Goal: Ask a question: Seek information or help from site administrators or community

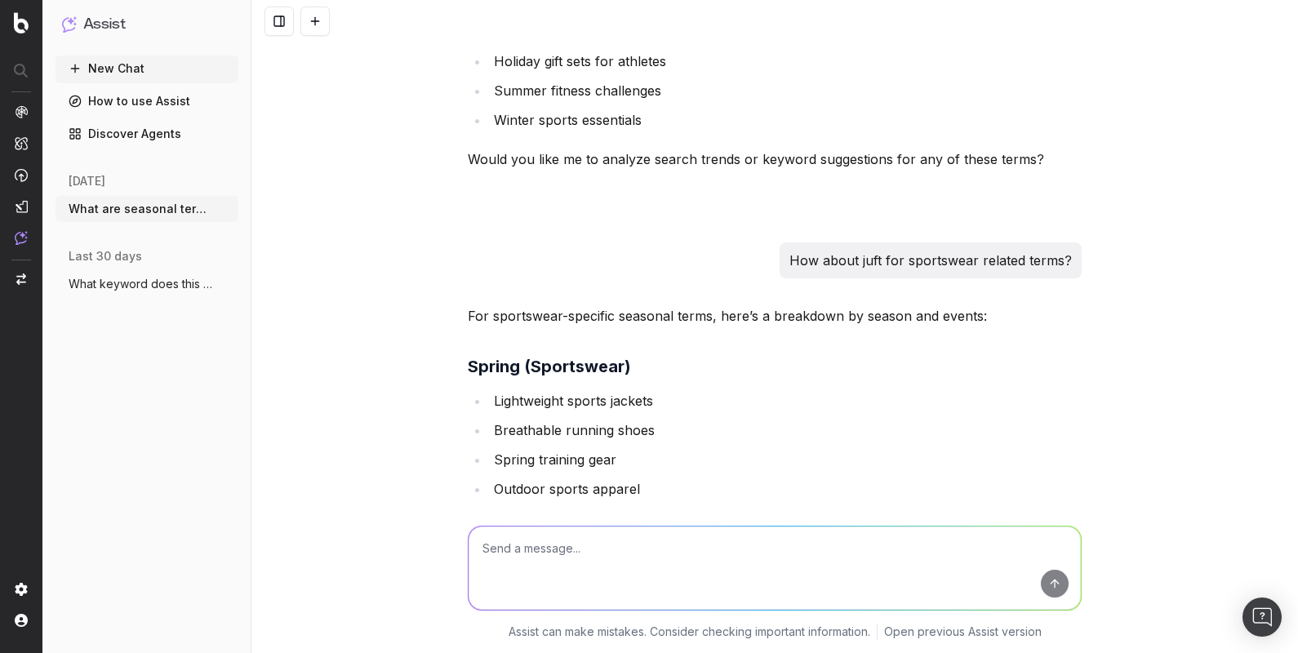
scroll to position [1413, 0]
drag, startPoint x: 1087, startPoint y: 2, endPoint x: 656, endPoint y: 171, distance: 463.3
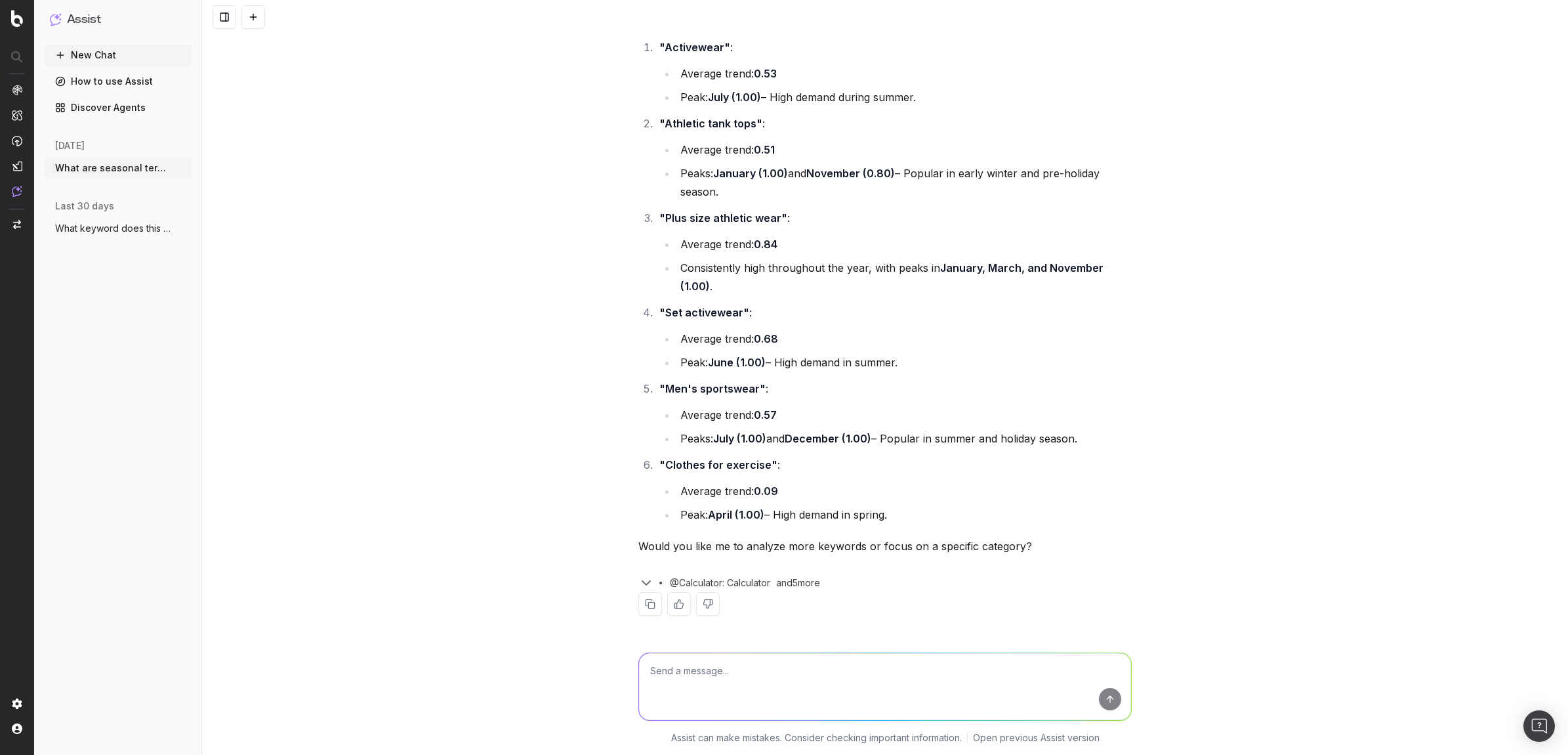
scroll to position [17687, 0]
click at [832, 466] on textarea at bounding box center [885, 686] width 492 height 67
type textarea "Yes more keywords"
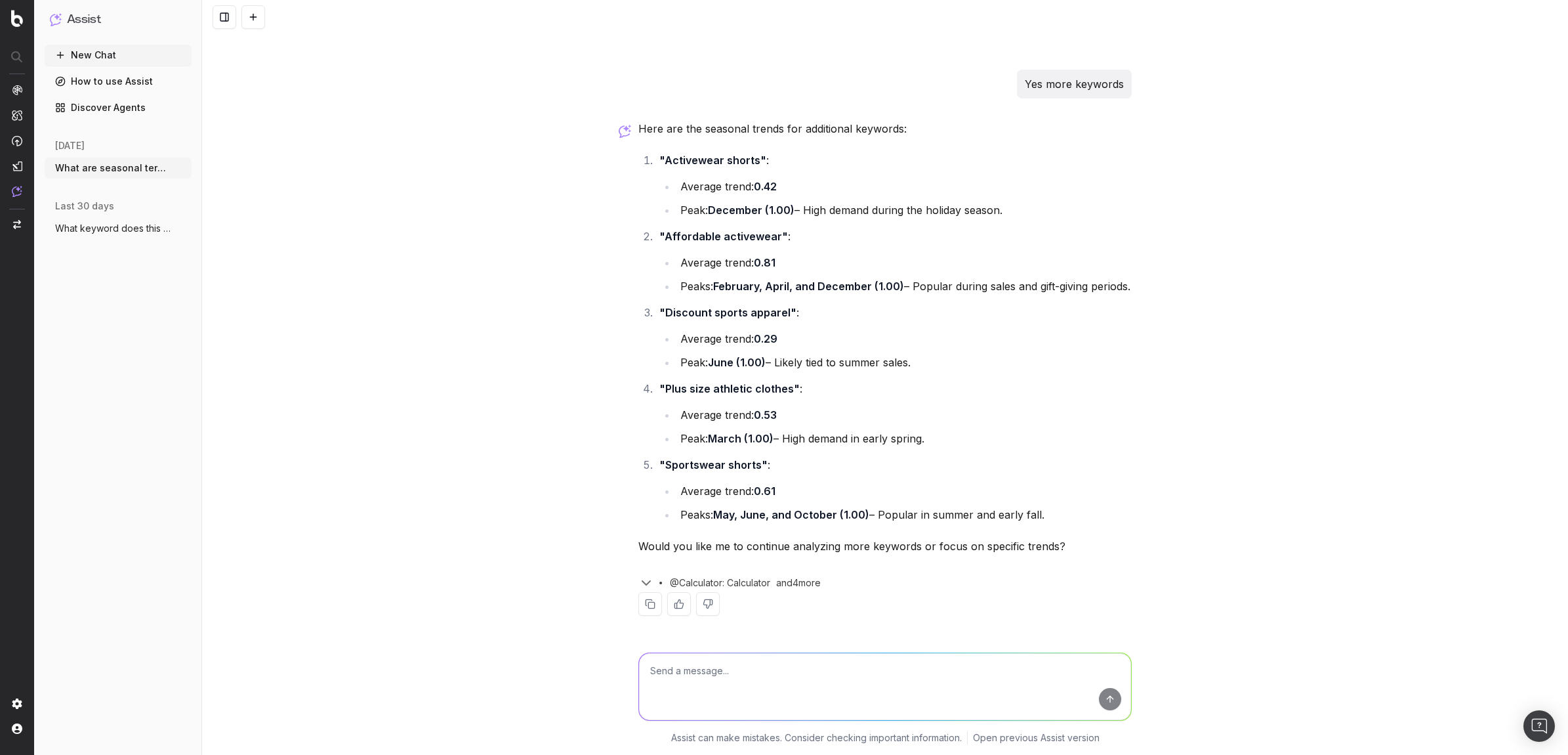
scroll to position [18271, 0]
click at [881, 466] on textarea at bounding box center [885, 686] width 492 height 67
type textarea "focus on emerging trends, what are some standouts?"
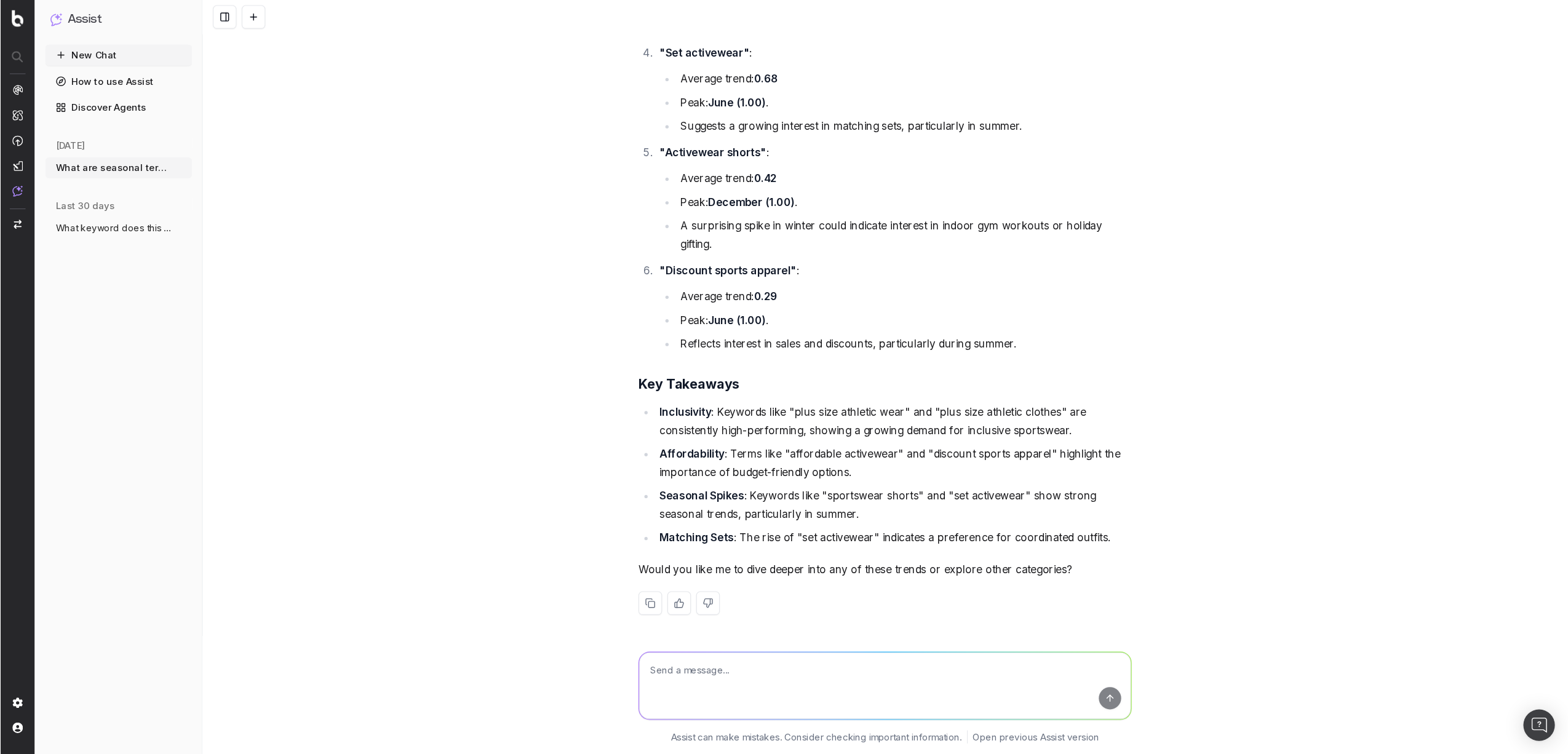
scroll to position [18059, 0]
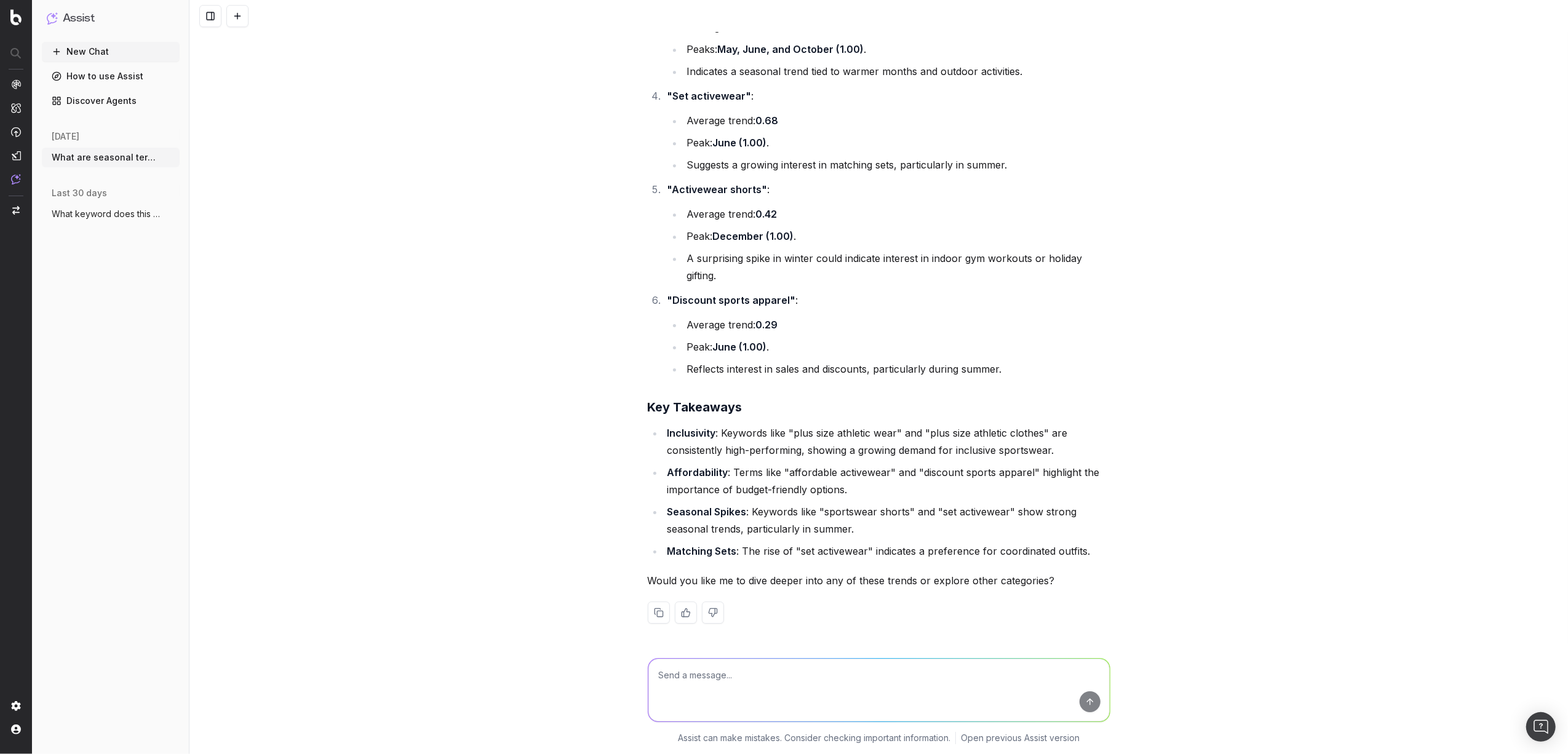
drag, startPoint x: 1306, startPoint y: 2, endPoint x: 689, endPoint y: 663, distance: 904.2
click at [689, 437] on textarea at bounding box center [879, 689] width 461 height 63
click at [692, 437] on textarea at bounding box center [879, 689] width 461 height 63
type textarea "can you format this into csv"
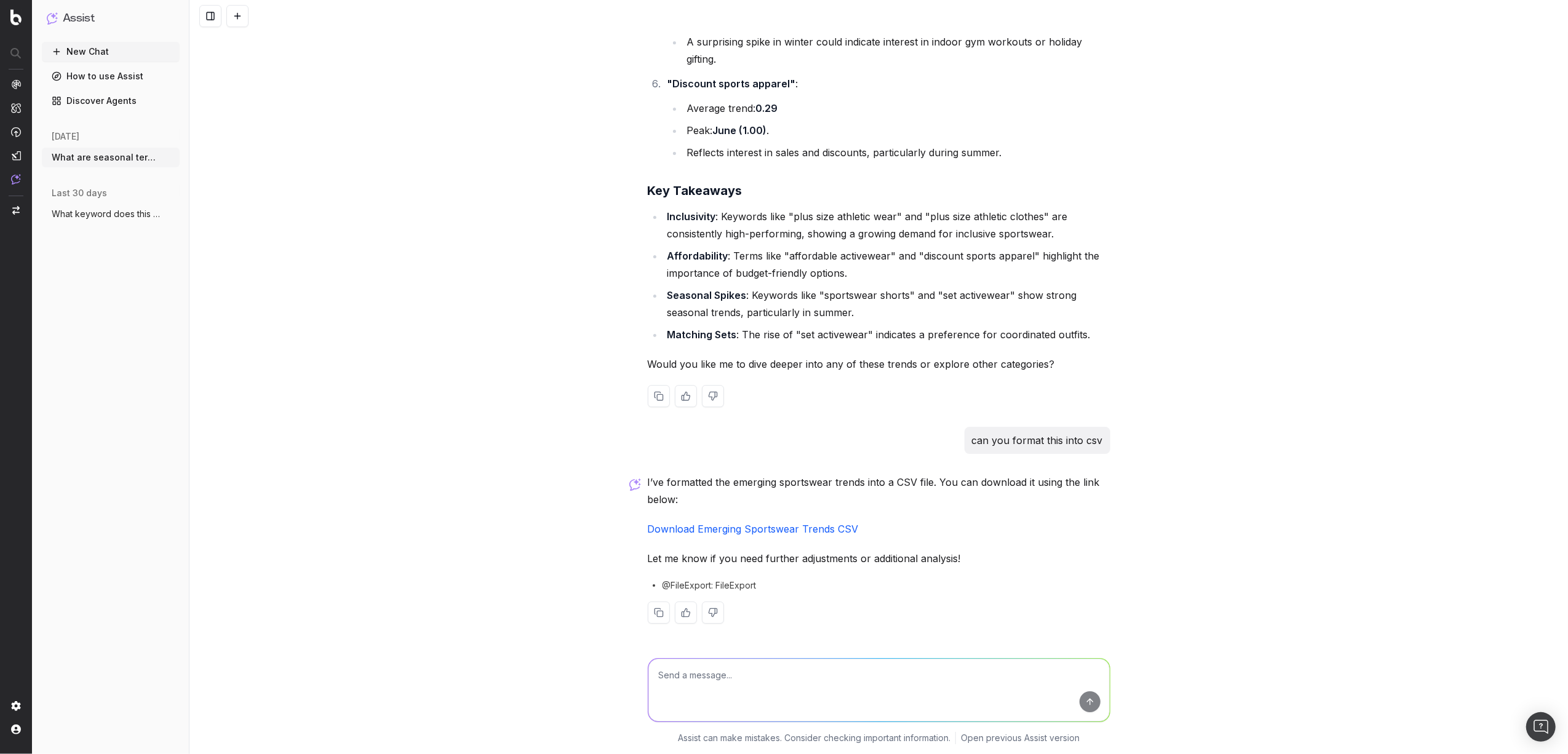
scroll to position [18275, 0]
click at [819, 437] on link "Download Emerging Sportswear Trends CSV" at bounding box center [753, 529] width 211 height 12
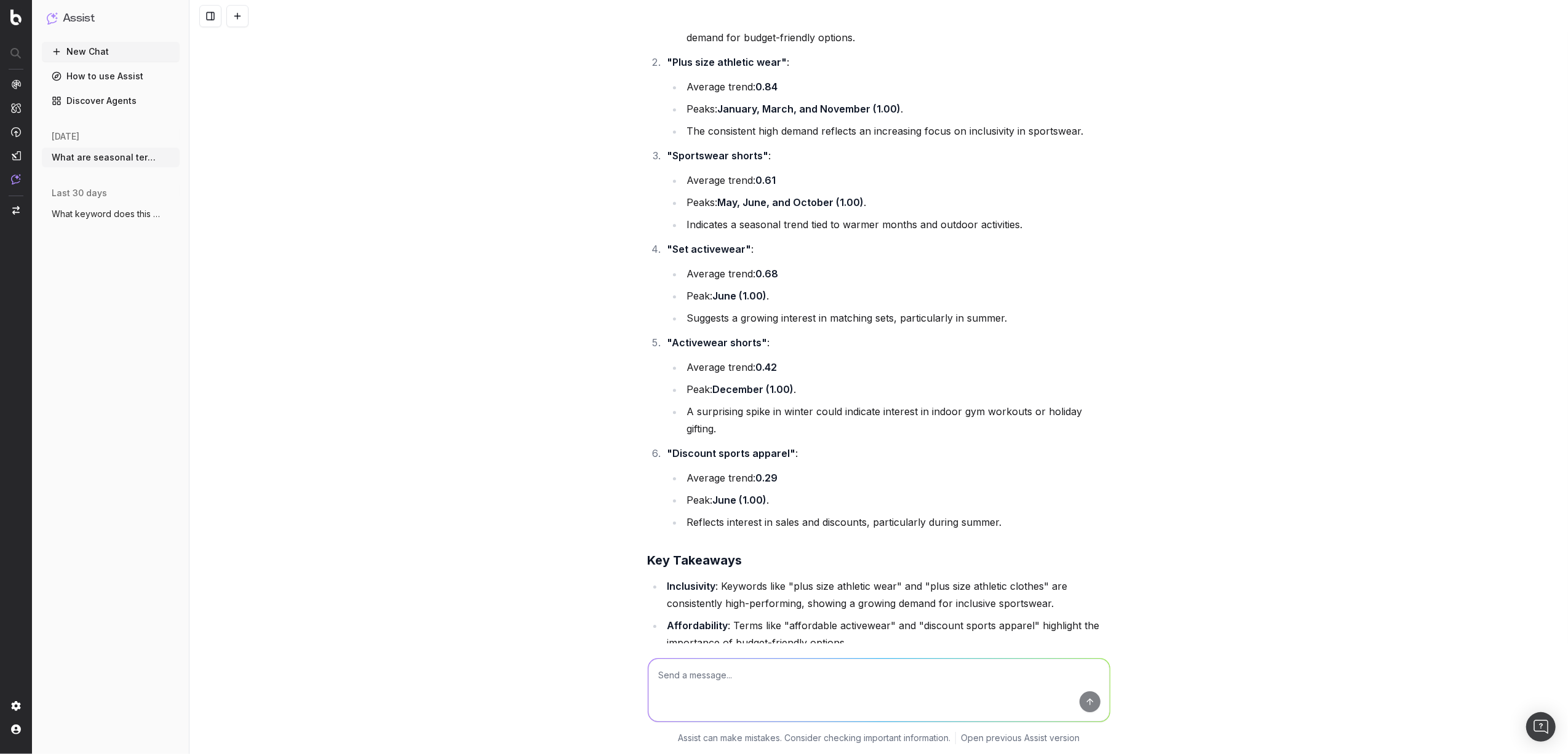
scroll to position [17783, 0]
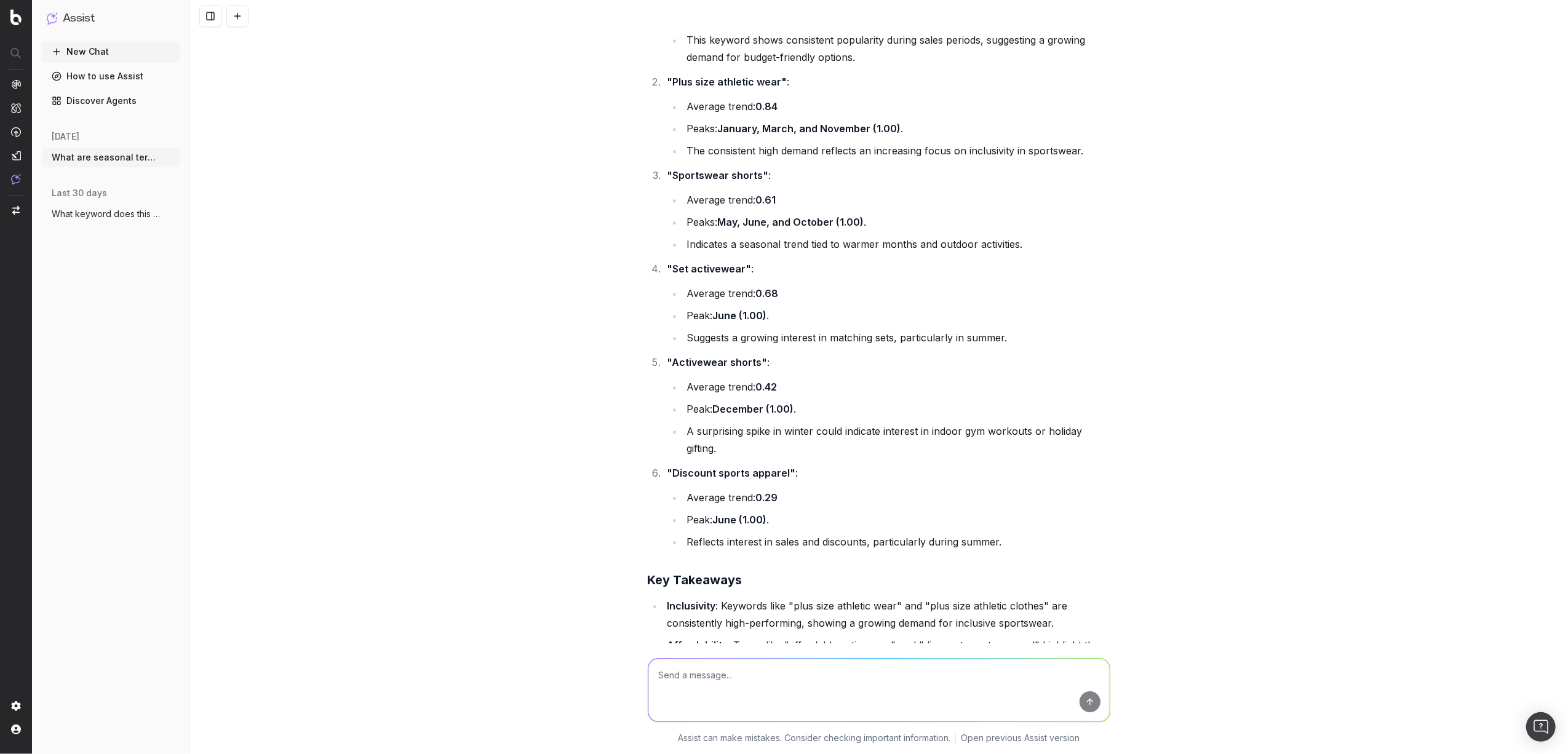
click at [738, 437] on textarea at bounding box center [879, 689] width 461 height 63
type textarea "can you do a google trends dive into these keywords"
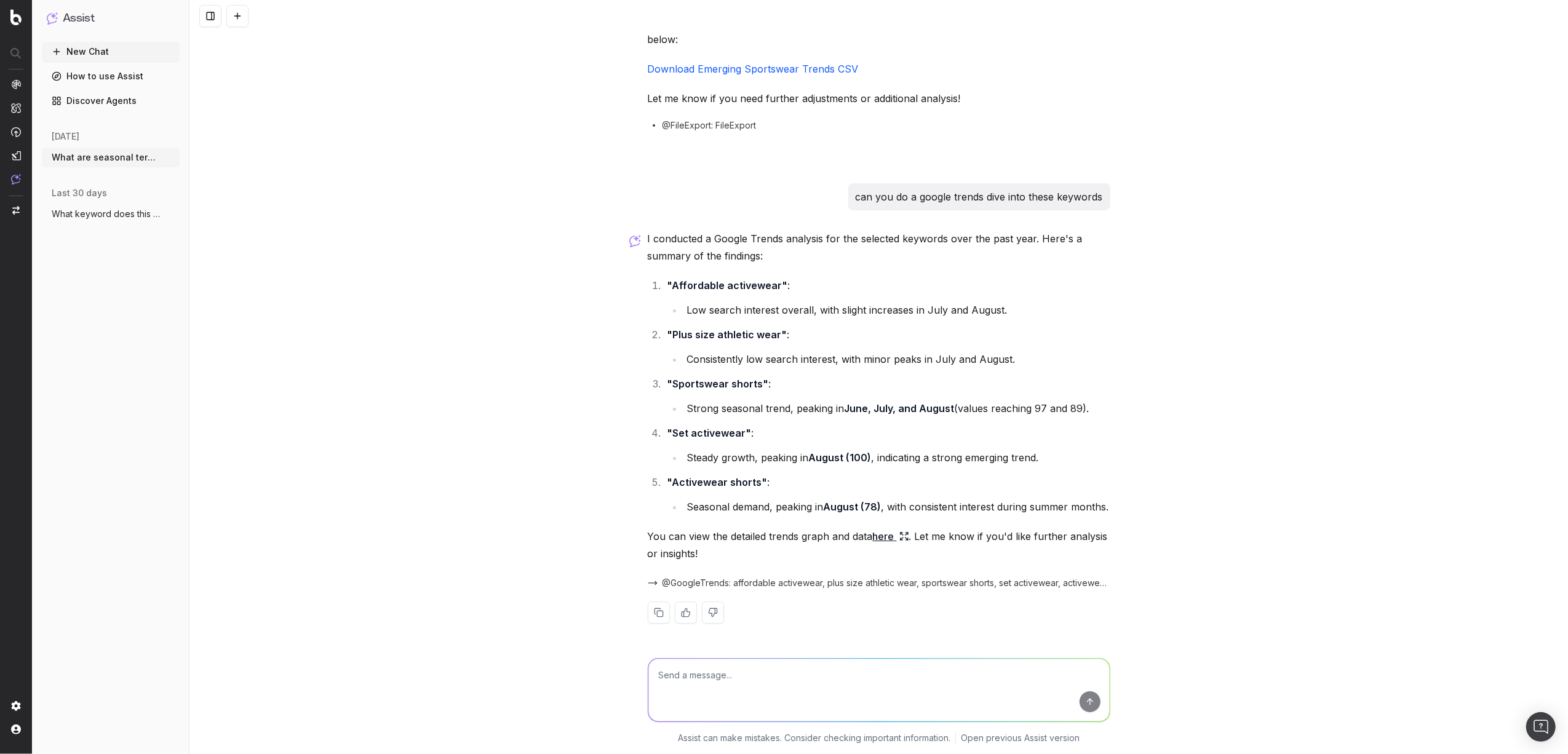
scroll to position [18736, 0]
click at [869, 437] on link "here" at bounding box center [891, 536] width 36 height 17
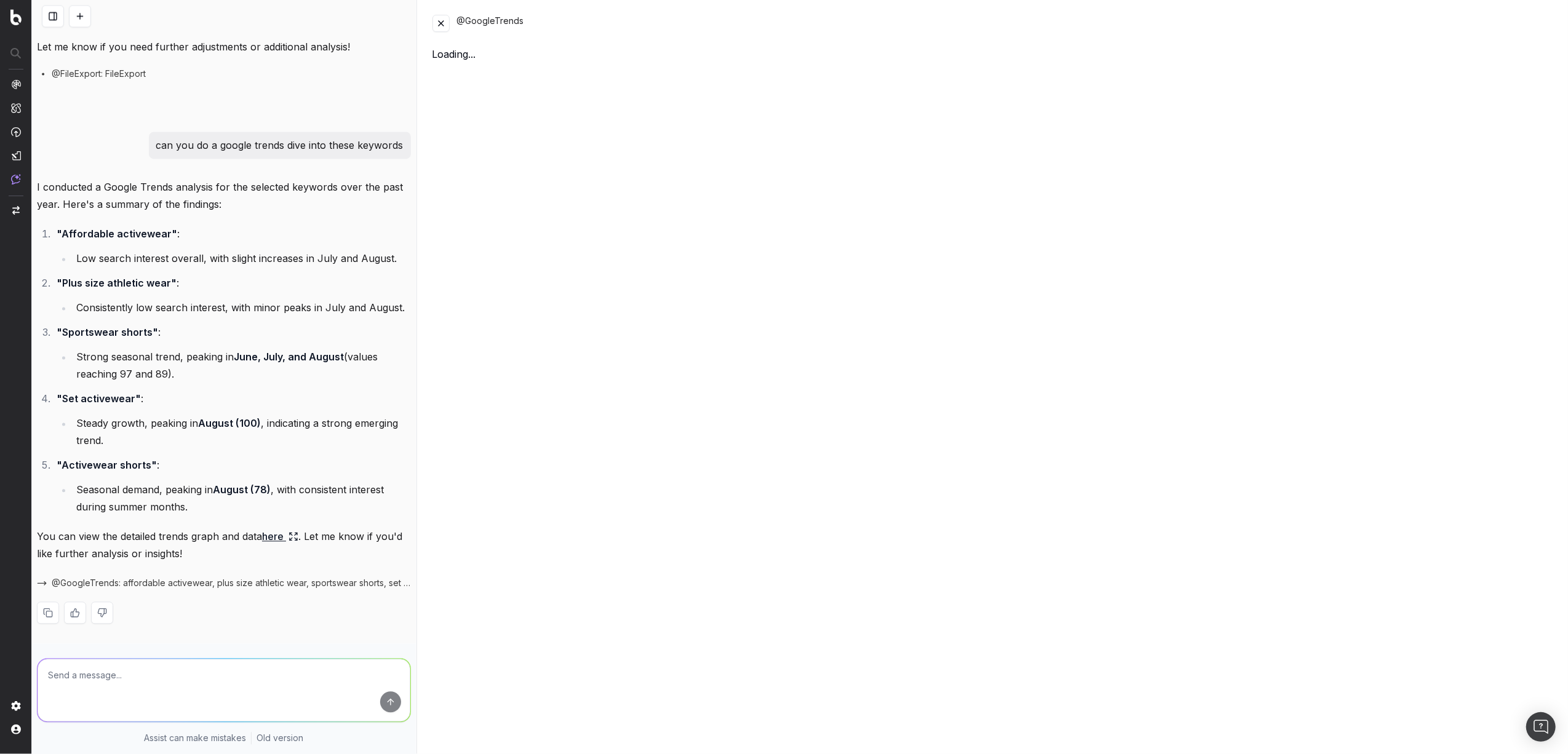
scroll to position [21335, 0]
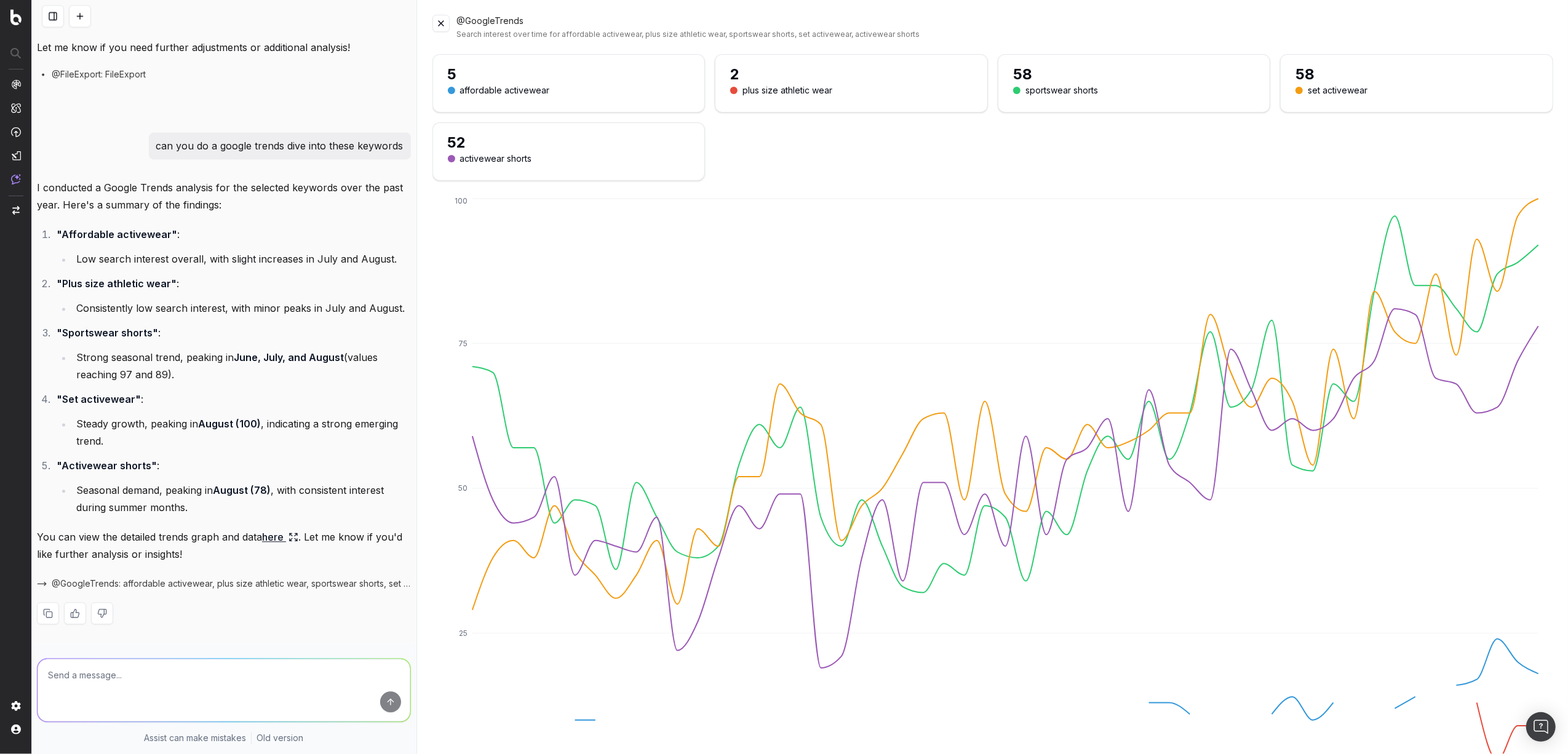
drag, startPoint x: 1515, startPoint y: 35, endPoint x: 1113, endPoint y: 23, distance: 402.2
click at [869, 23] on div "@GoogleTrends Search interest over time for affordable activewear, plus size at…" at bounding box center [1006, 27] width 1097 height 25
click at [436, 26] on button at bounding box center [441, 23] width 17 height 17
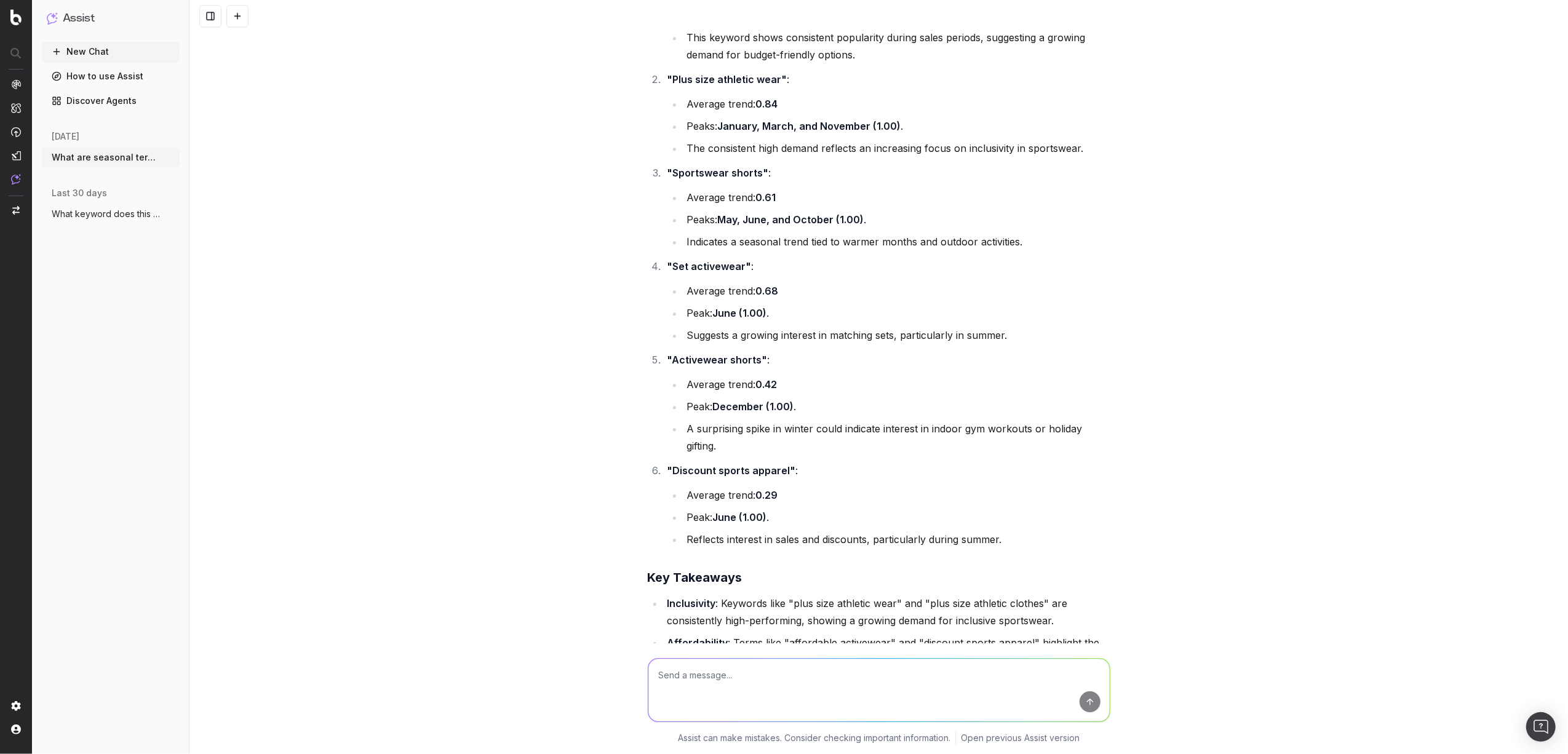
scroll to position [17752, 0]
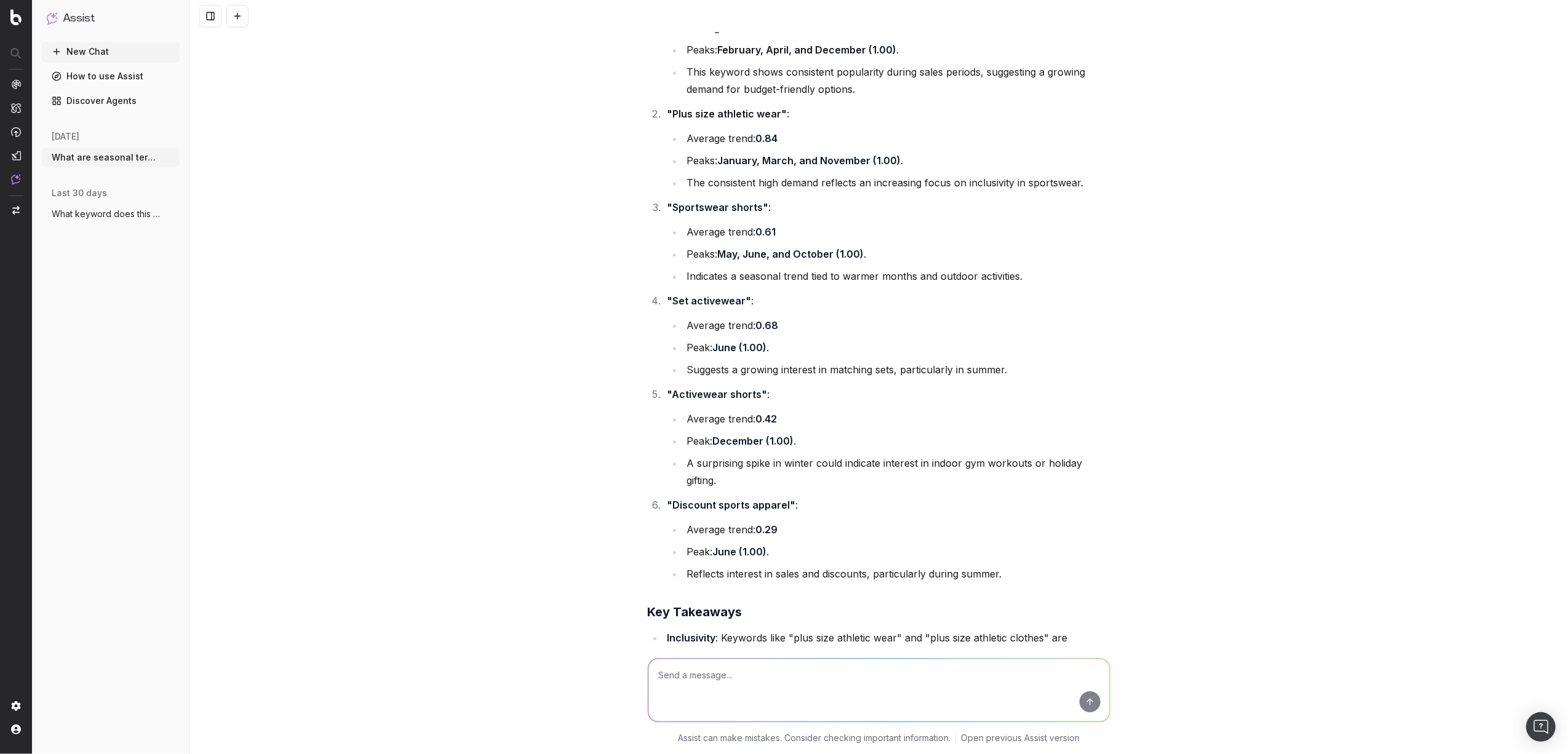
click at [805, 437] on textarea at bounding box center [879, 689] width 461 height 63
type textarea "any more emerging trends?"
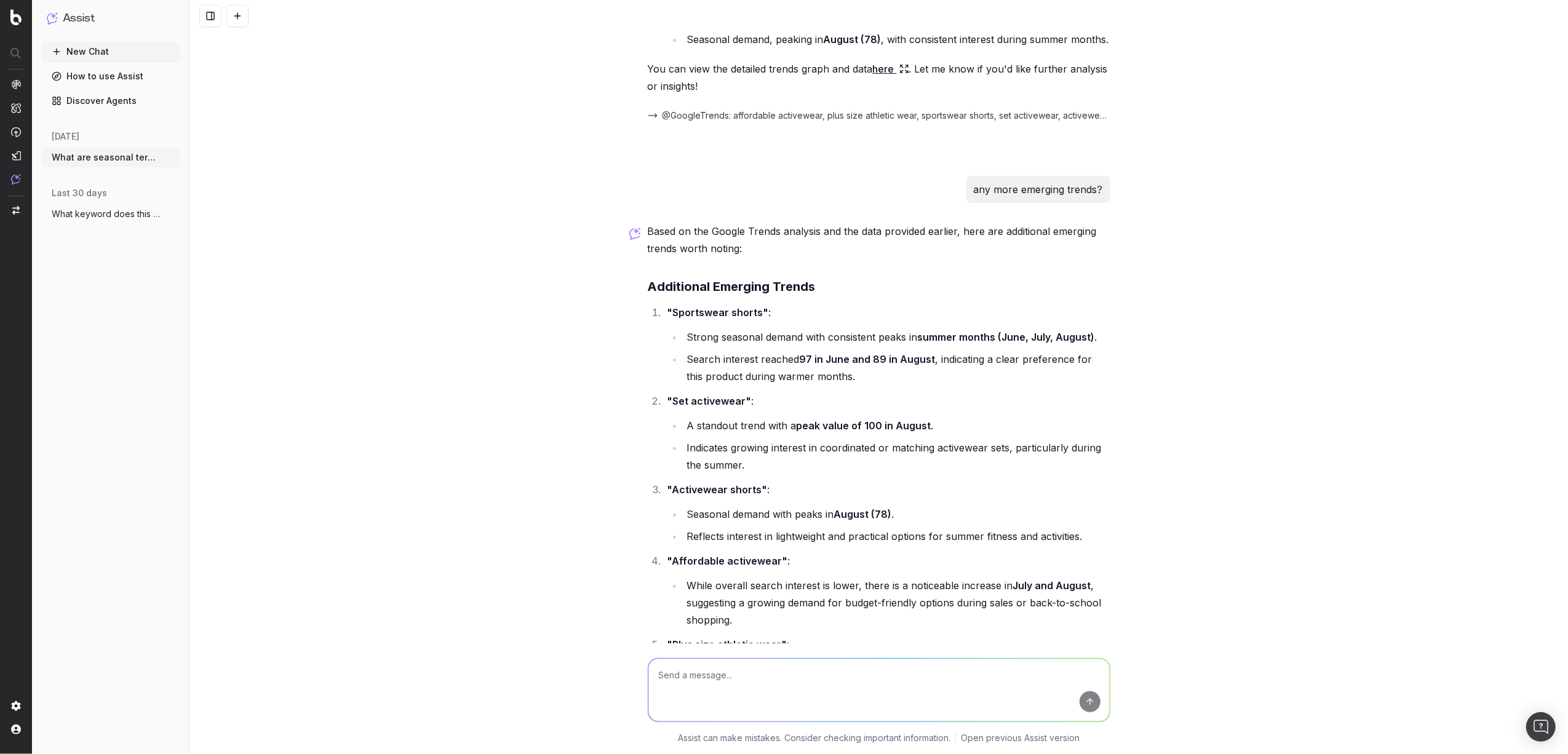
scroll to position [19554, 0]
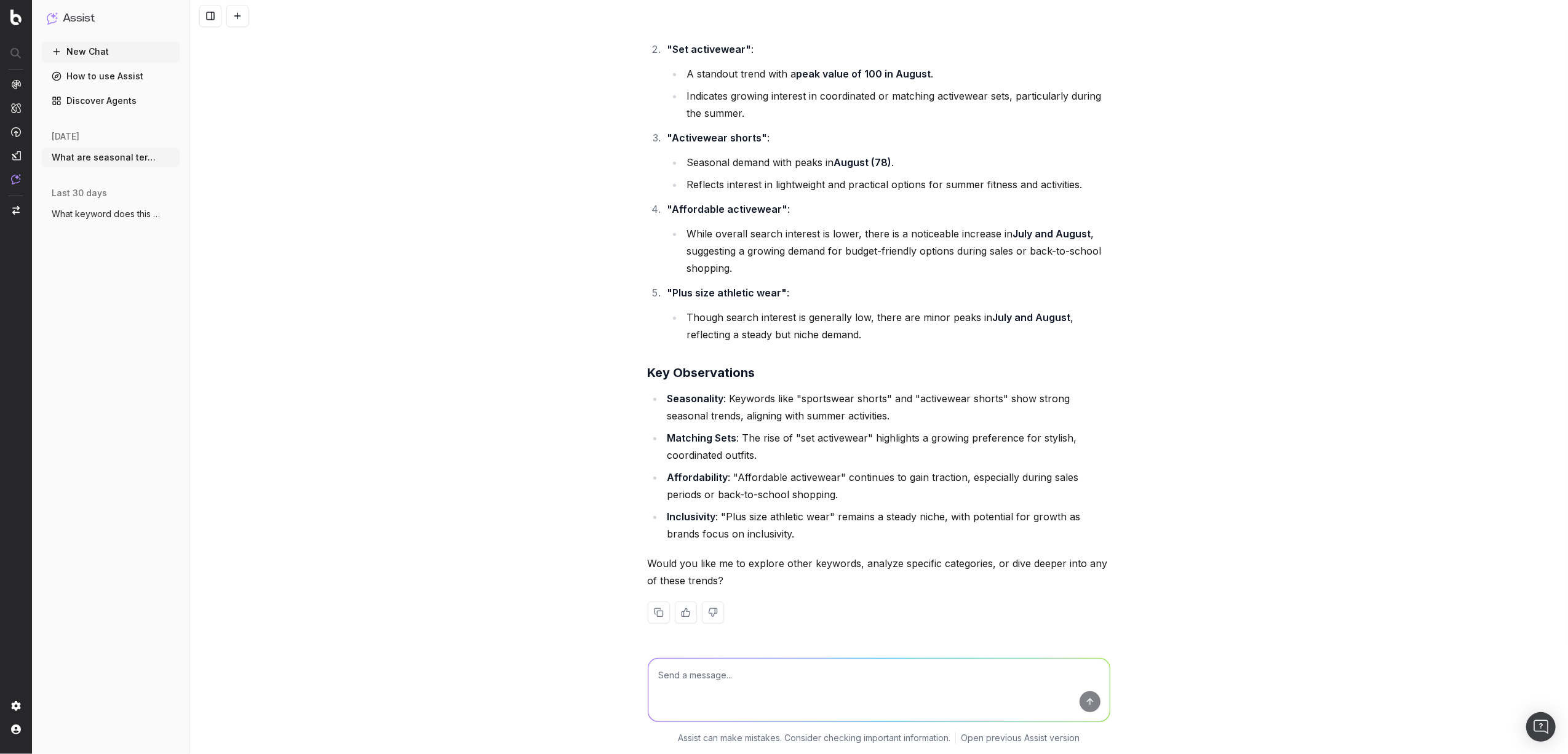
click at [708, 437] on textarea at bounding box center [879, 689] width 461 height 63
type textarea "No any more emerging trends from the original data set I shared?"
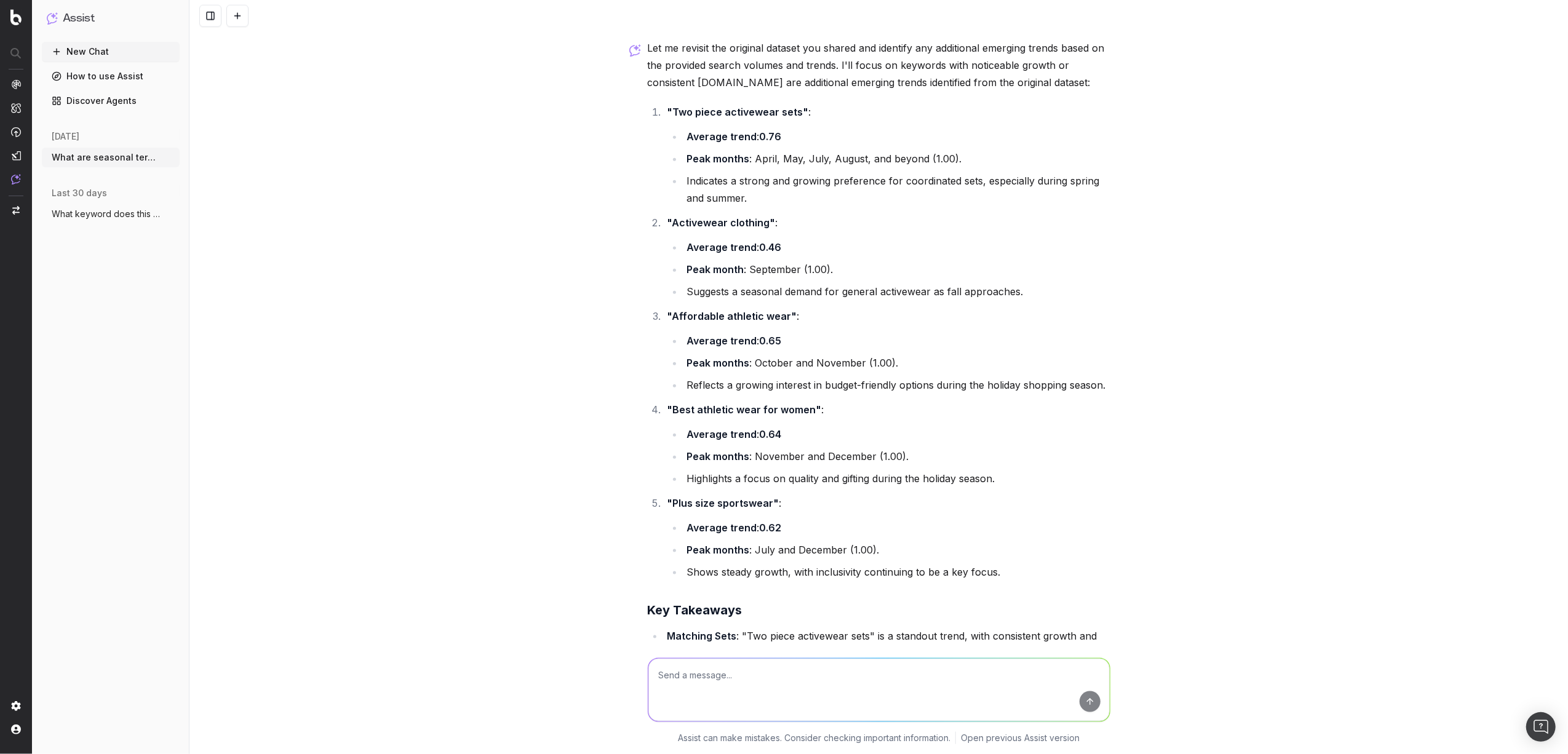
scroll to position [20184, 0]
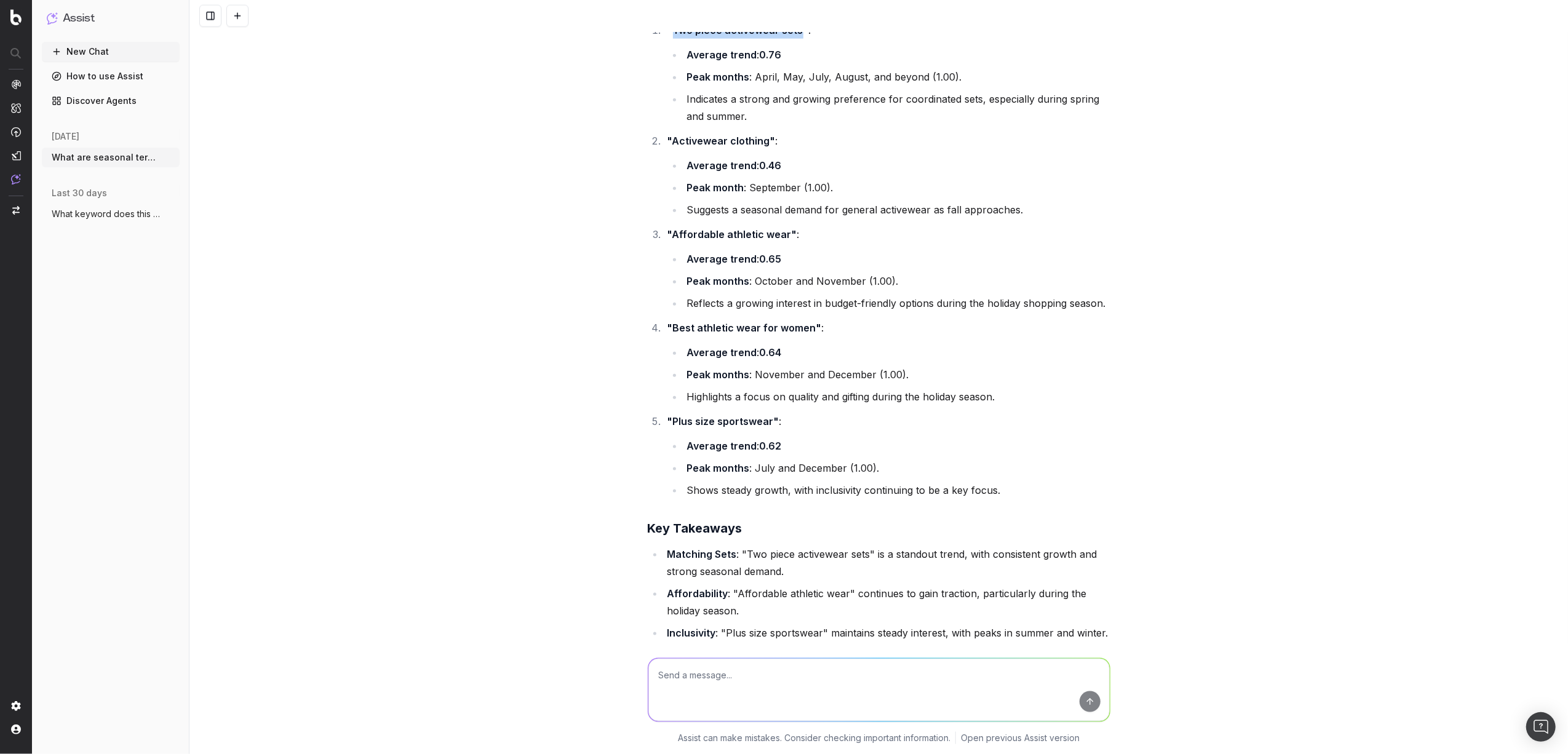
drag, startPoint x: 668, startPoint y: 132, endPoint x: 793, endPoint y: 136, distance: 125.1
click at [793, 36] on strong ""Two piece activewear sets"" at bounding box center [738, 30] width 142 height 12
copy strong "Two piece activewear sets"
drag, startPoint x: 668, startPoint y: 240, endPoint x: 759, endPoint y: 243, distance: 91.0
click at [759, 147] on strong ""Activewear clothing"" at bounding box center [722, 141] width 109 height 12
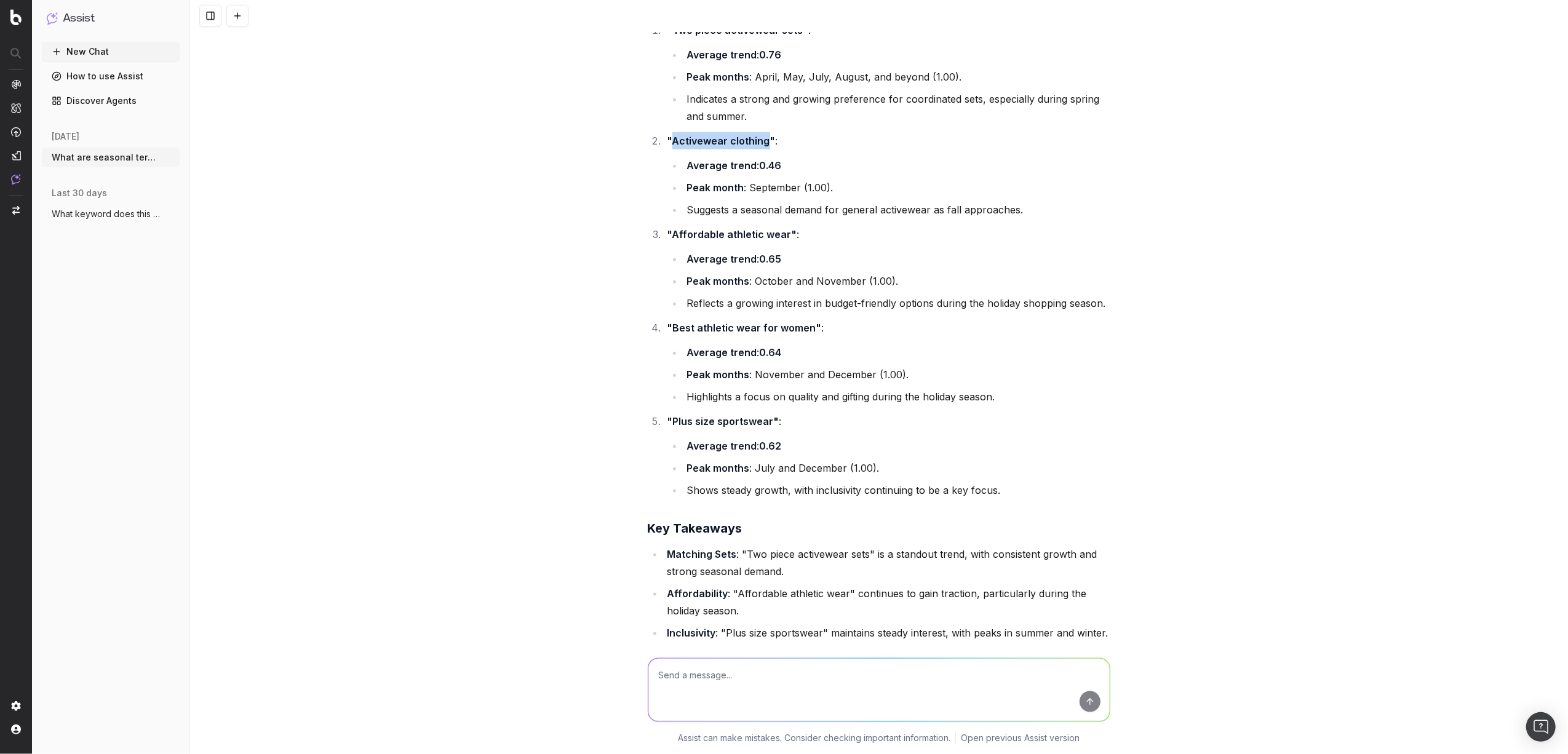
copy strong "Activewear clothing"
drag, startPoint x: 667, startPoint y: 338, endPoint x: 778, endPoint y: 336, distance: 111.0
click at [778, 240] on strong ""Affordable athletic wear"" at bounding box center [732, 234] width 130 height 12
copy strong "Affordable athletic wear"
drag, startPoint x: 665, startPoint y: 429, endPoint x: 802, endPoint y: 430, distance: 137.0
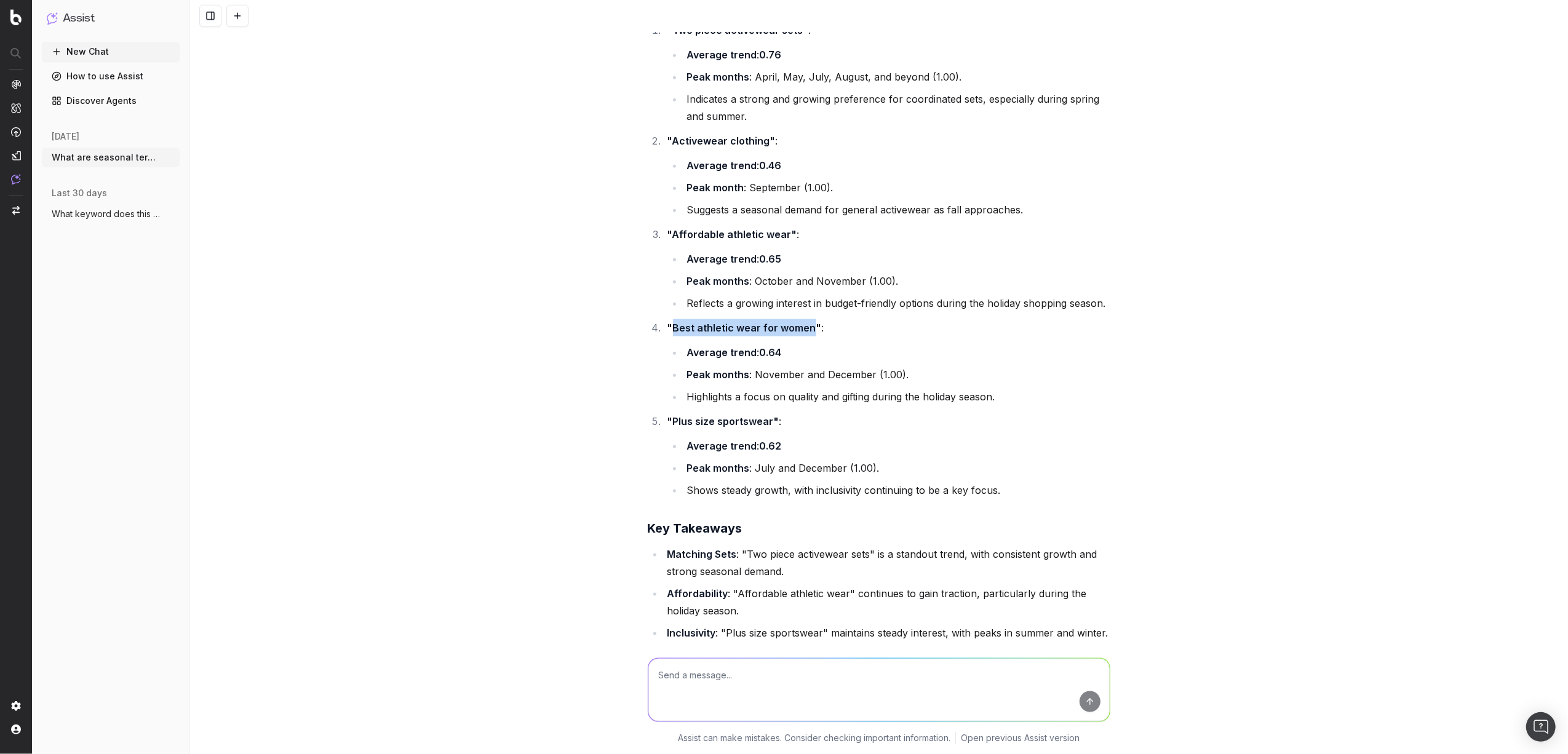
click at [802, 334] on strong ""Best athletic wear for women"" at bounding box center [744, 328] width 154 height 12
copy strong "Best athletic wear for women"
drag, startPoint x: 668, startPoint y: 523, endPoint x: 764, endPoint y: 530, distance: 96.3
click at [764, 427] on strong ""Plus size sportswear"" at bounding box center [723, 421] width 112 height 12
copy strong "Plus size sportswear"
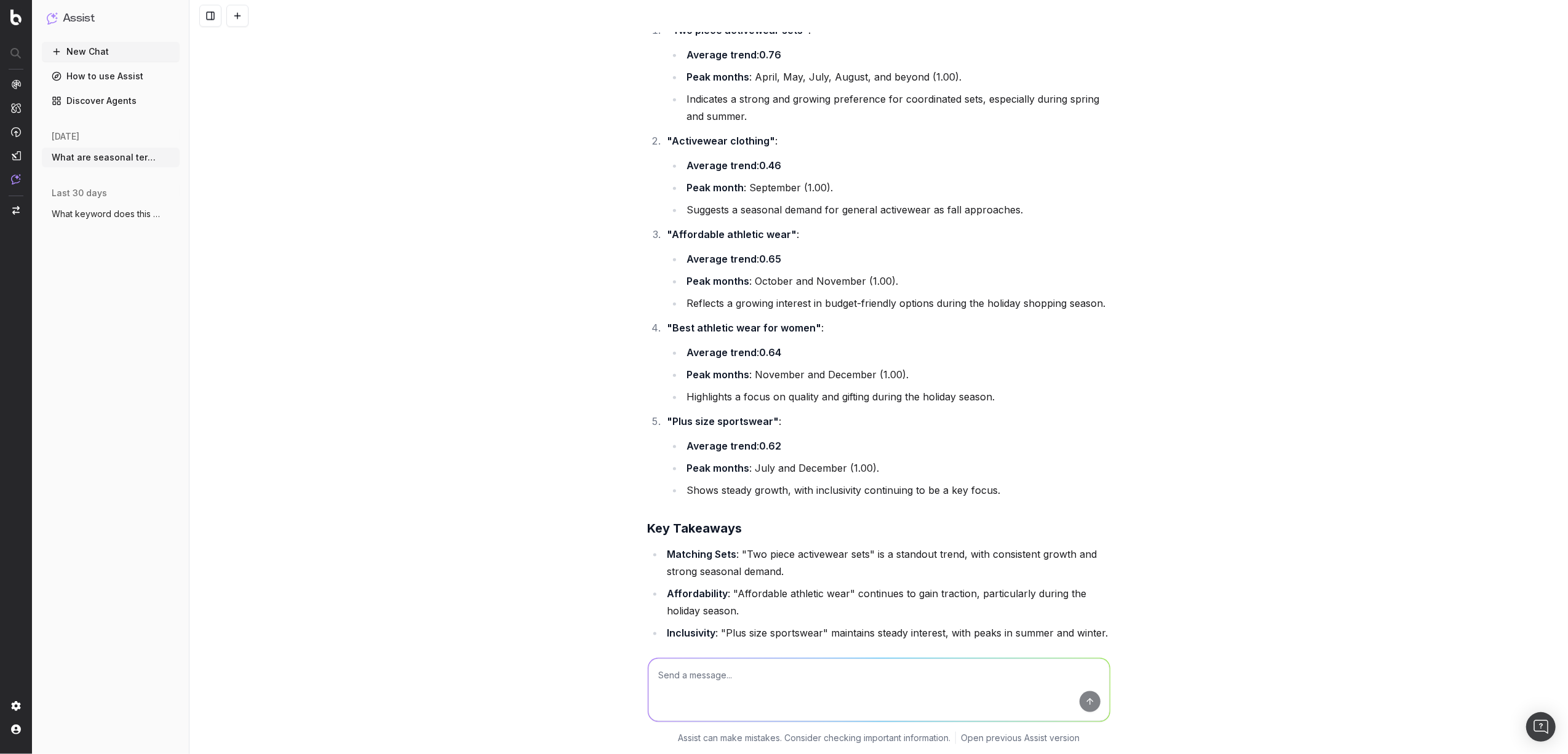
click at [828, 437] on ol ""Two piece activewear sets" : Average trend : 0.76 Peak months : April, May, Ju…" at bounding box center [879, 260] width 463 height 477
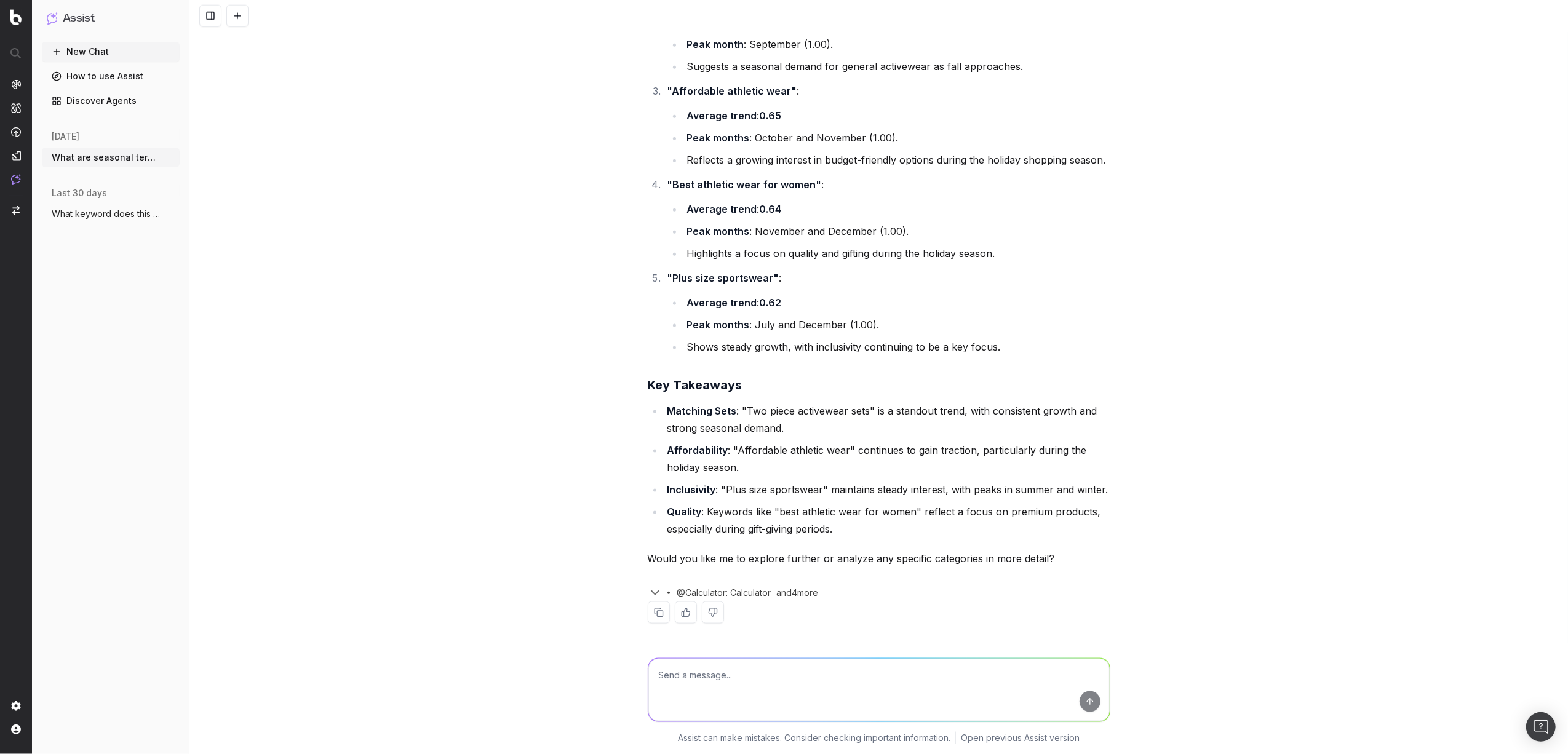
scroll to position [20430, 0]
click at [127, 49] on button "New Chat" at bounding box center [111, 52] width 138 height 20
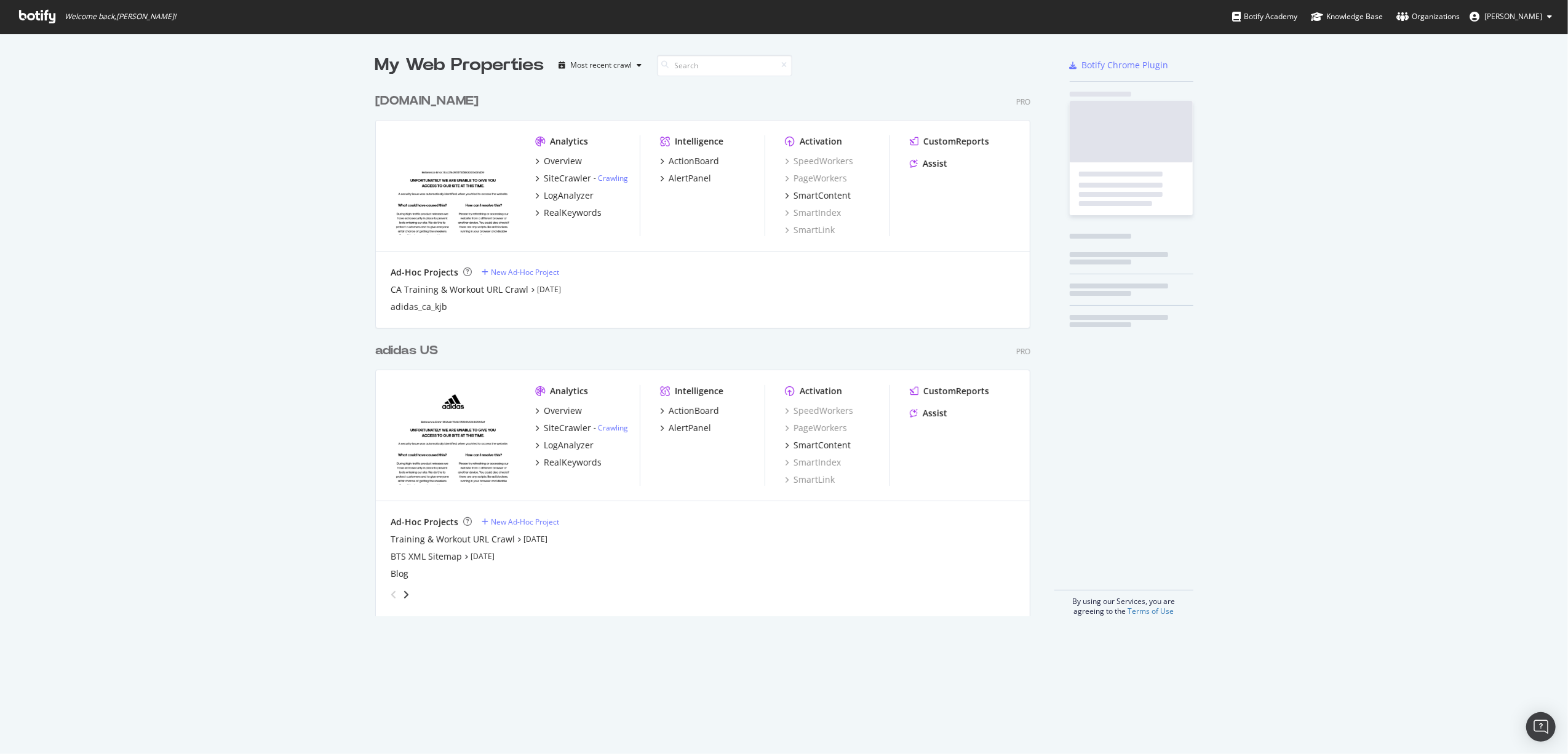
scroll to position [527, 653]
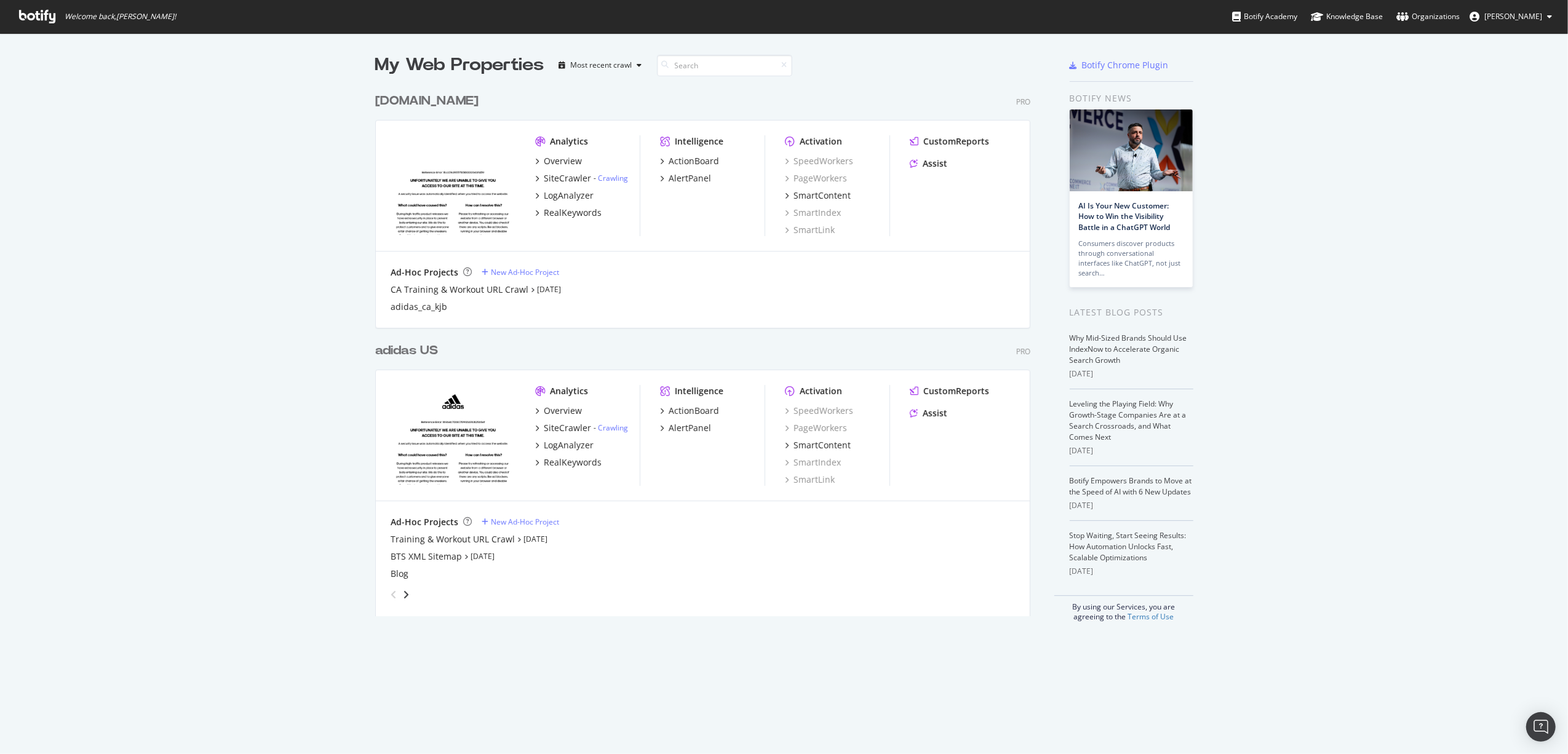
click at [395, 350] on div "adidas US" at bounding box center [406, 351] width 63 height 18
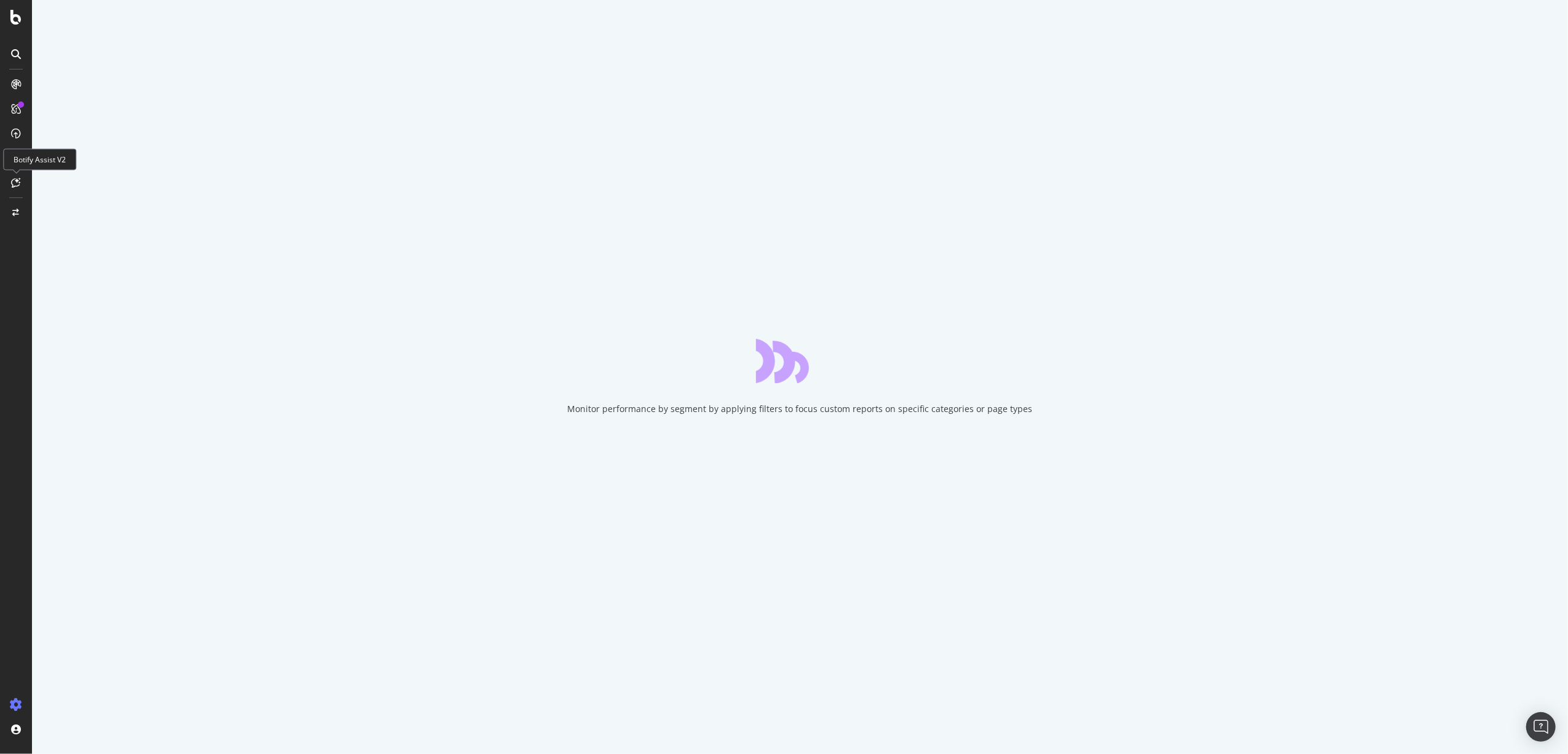
click at [6, 185] on div at bounding box center [16, 182] width 20 height 20
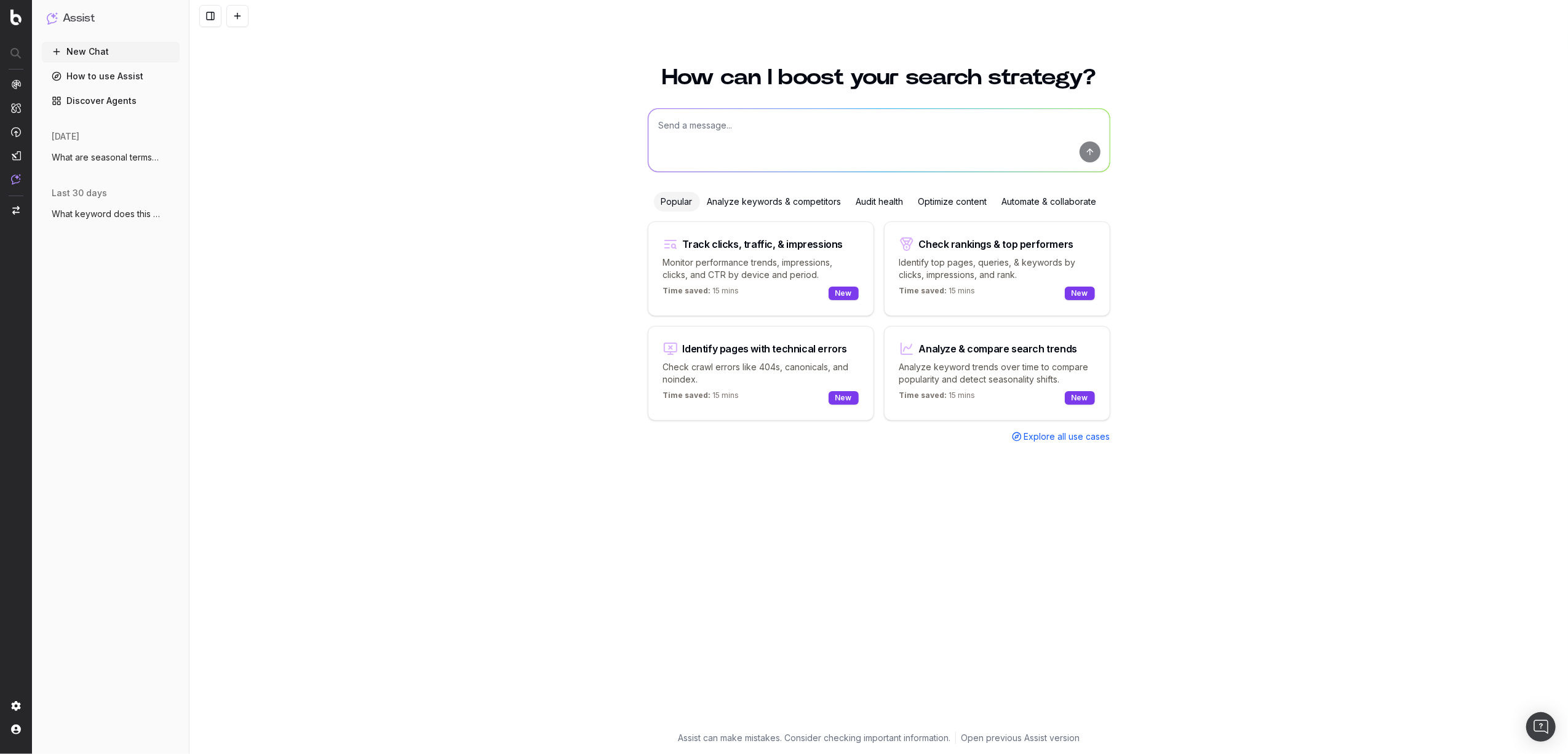
click at [739, 131] on textarea at bounding box center [879, 139] width 461 height 63
type textarea "What high volume search queries related to sportswear are we not optimized for?"
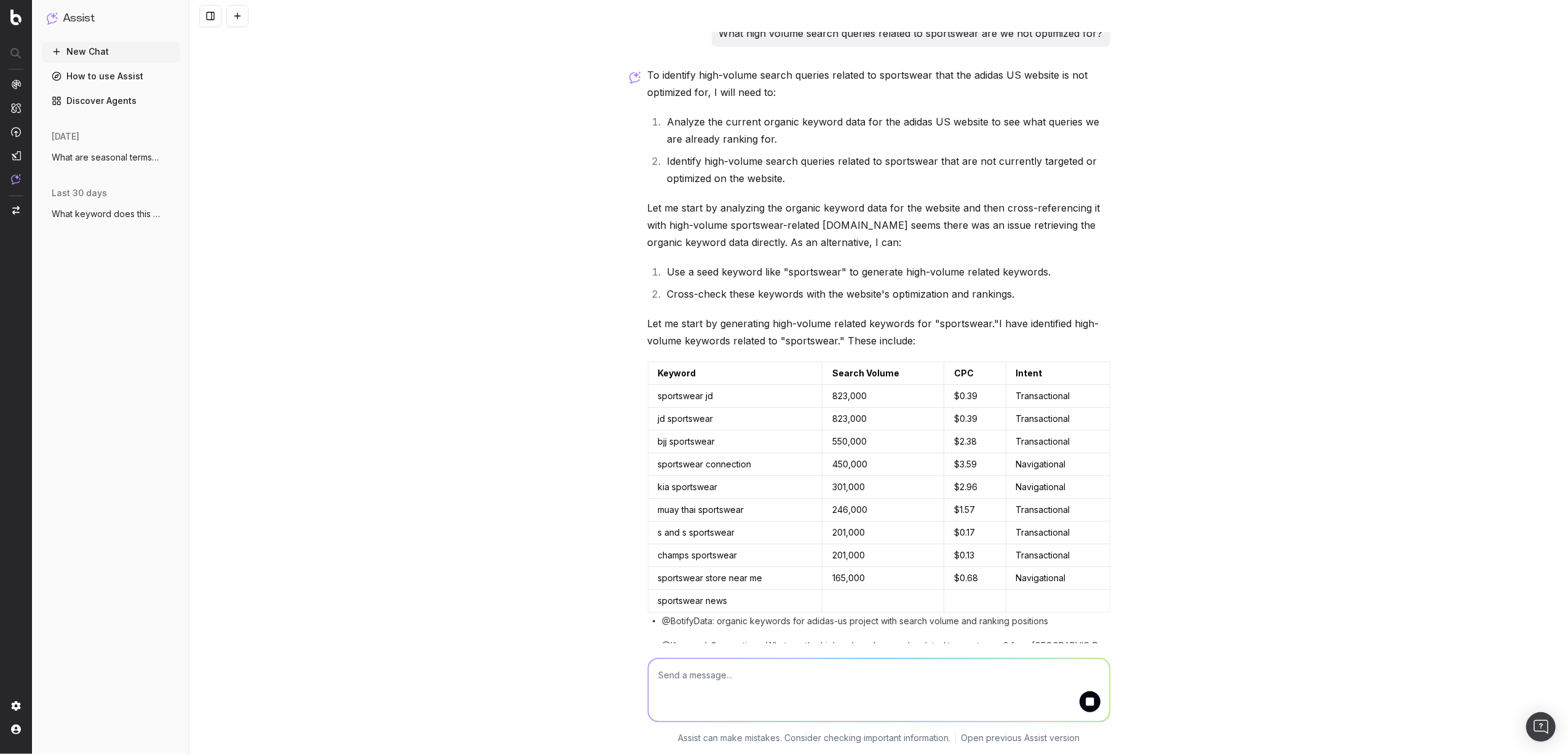
scroll to position [35, 0]
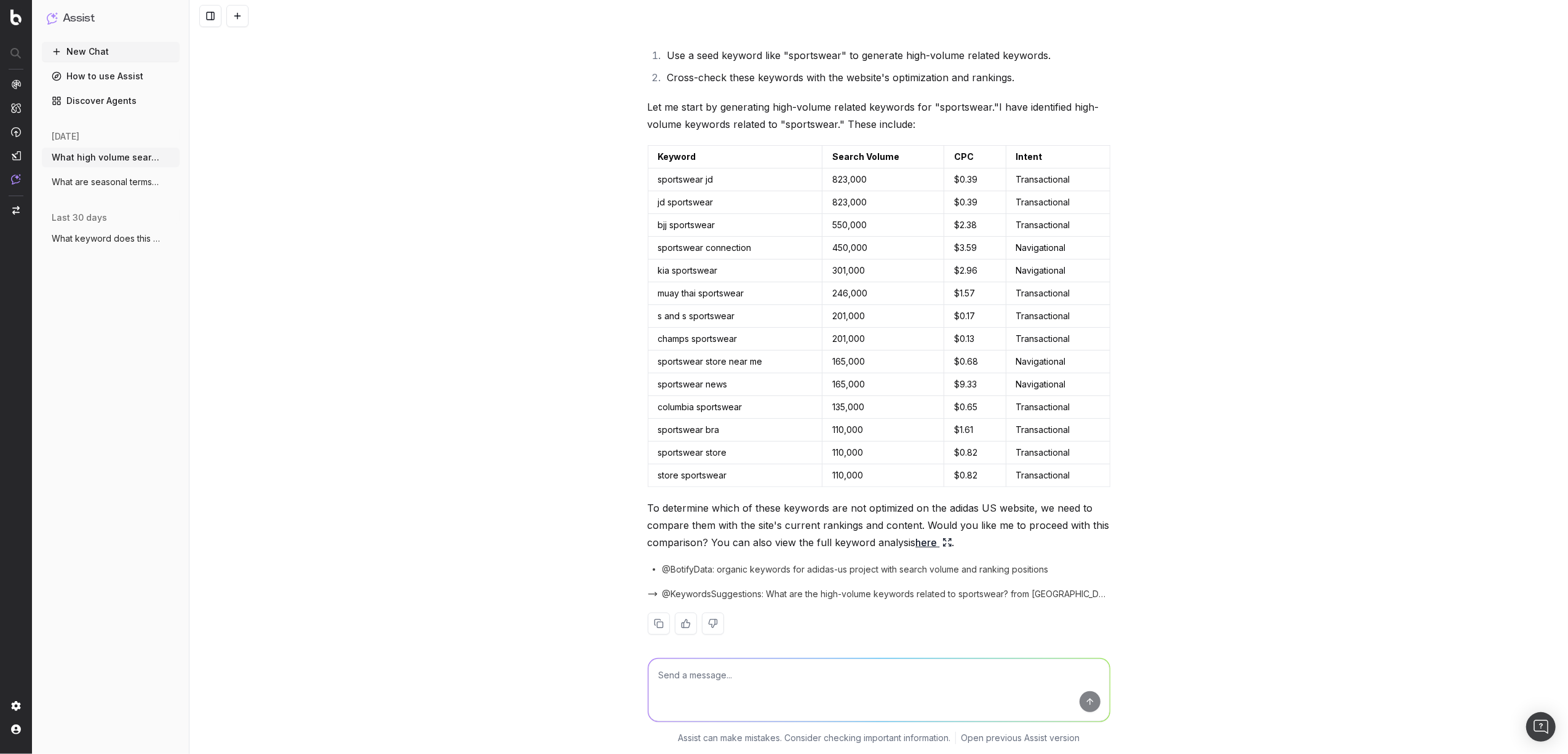
scroll to position [243, 0]
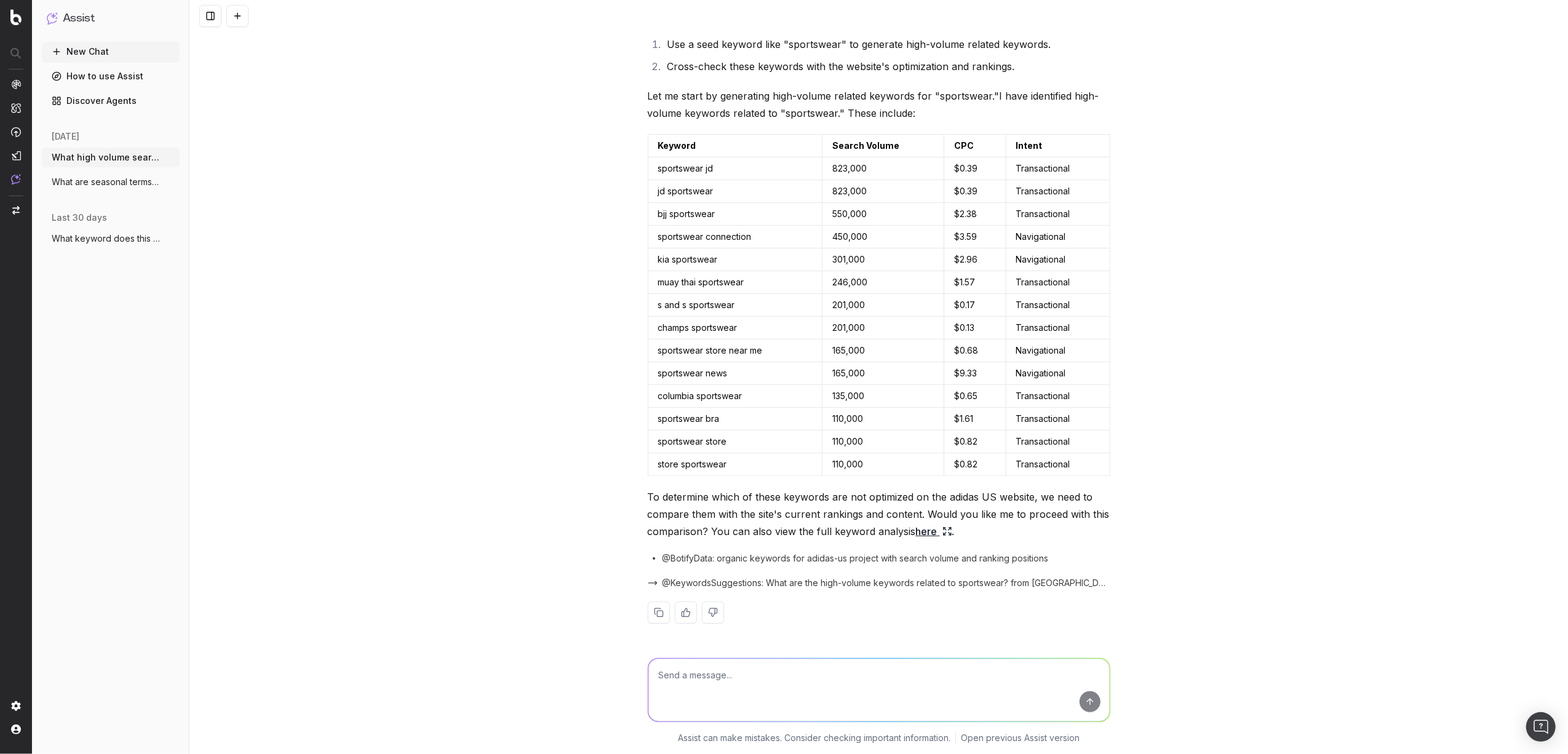
click at [783, 685] on textarea at bounding box center [879, 689] width 461 height 63
type textarea "redo the analysis for non-branded search queries"
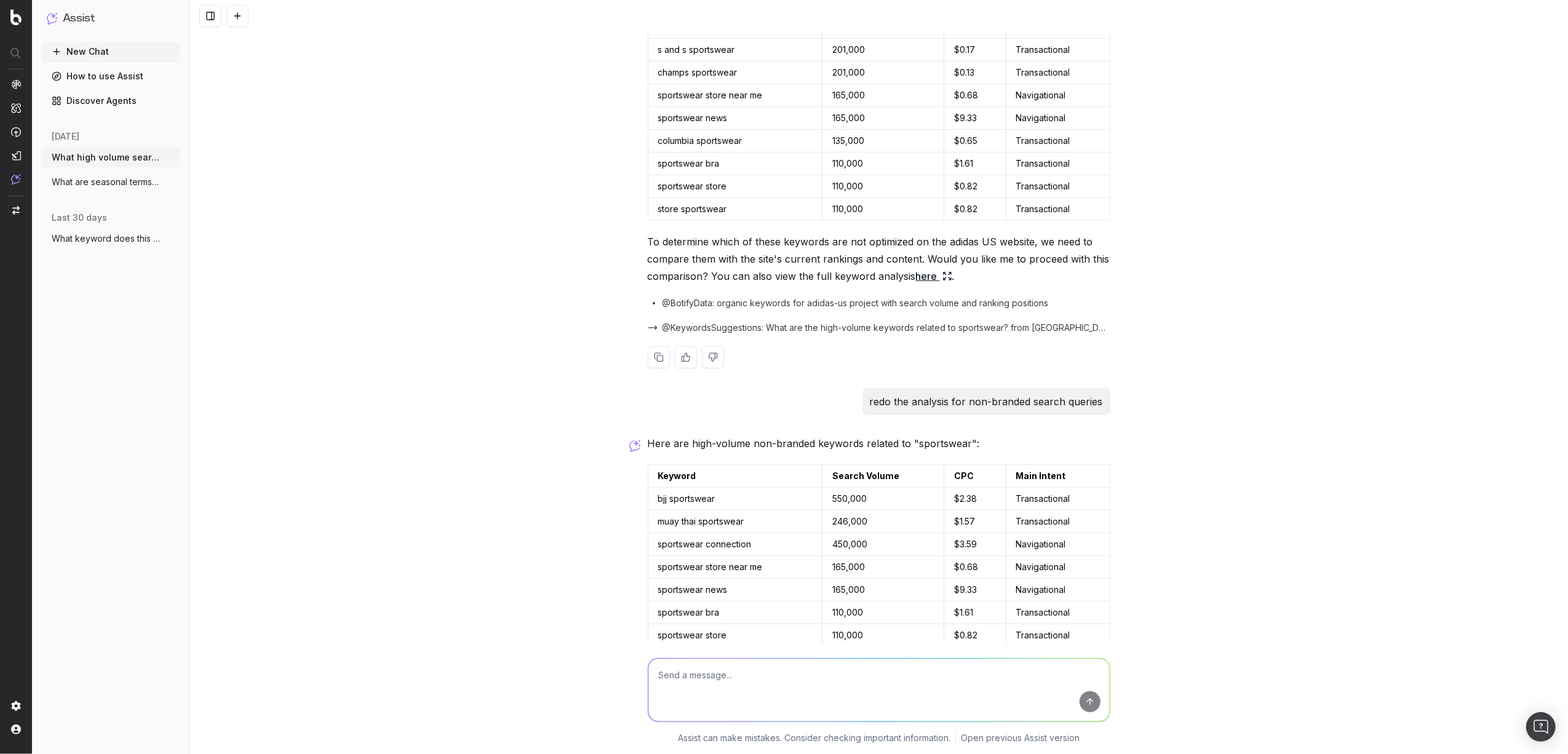
scroll to position [688, 0]
